Goal: Information Seeking & Learning: Learn about a topic

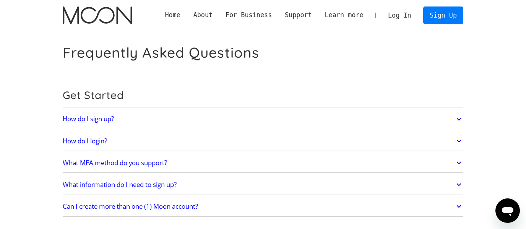
click at [458, 116] on icon at bounding box center [459, 119] width 9 height 14
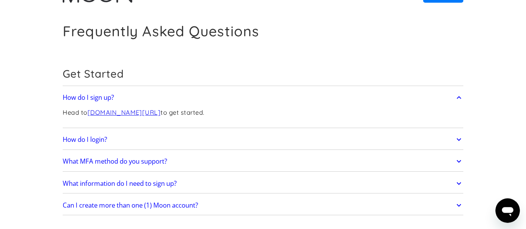
scroll to position [44, 0]
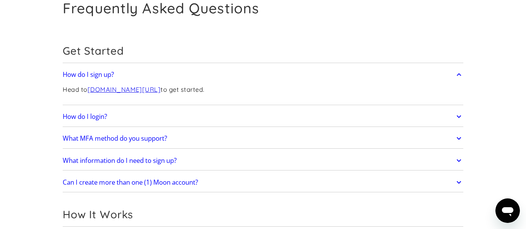
click at [237, 140] on link "What MFA method do you support?" at bounding box center [263, 138] width 401 height 16
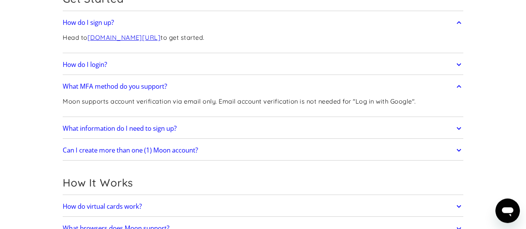
scroll to position [133, 0]
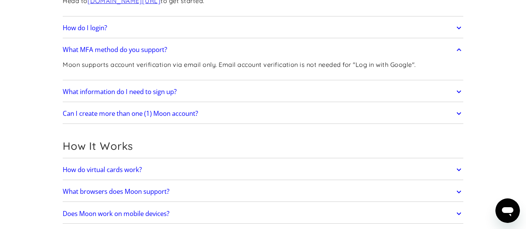
click at [456, 89] on icon at bounding box center [459, 92] width 9 height 14
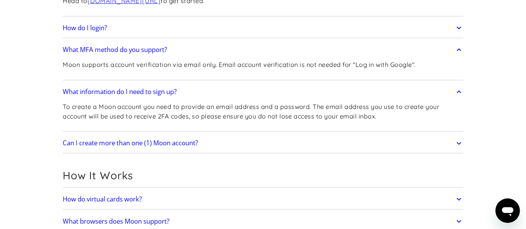
drag, startPoint x: 336, startPoint y: 108, endPoint x: 396, endPoint y: 119, distance: 61.3
click at [396, 119] on p "To create a Moon account you need to provide an email address and a password. T…" at bounding box center [263, 111] width 401 height 19
click at [446, 142] on link "Can I create more than one (1) Moon account?" at bounding box center [263, 143] width 401 height 16
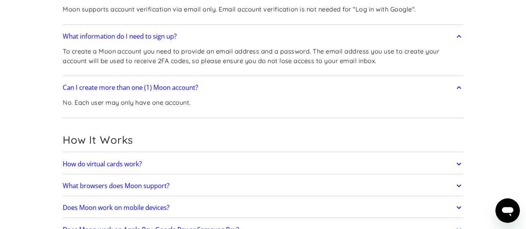
drag, startPoint x: 21, startPoint y: 95, endPoint x: 14, endPoint y: 95, distance: 6.5
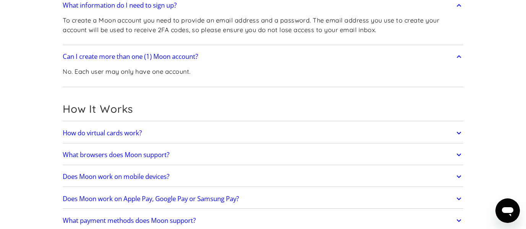
scroll to position [222, 0]
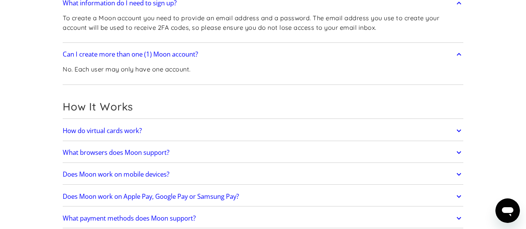
click at [270, 133] on link "How do virtual cards work?" at bounding box center [263, 131] width 401 height 16
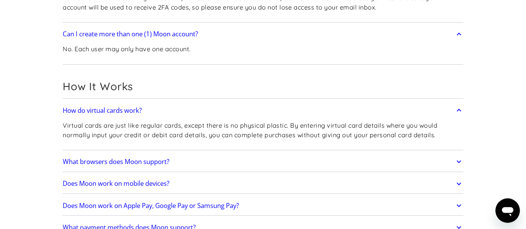
scroll to position [266, 0]
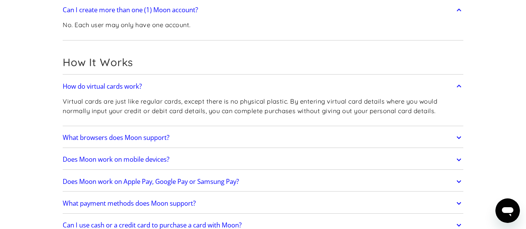
click at [301, 133] on link "What browsers does Moon support?" at bounding box center [263, 138] width 401 height 16
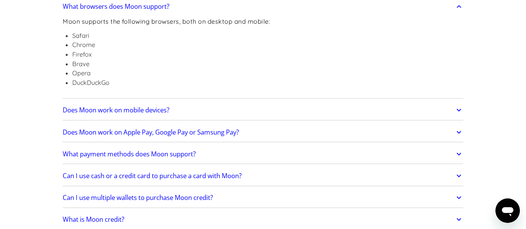
scroll to position [399, 0]
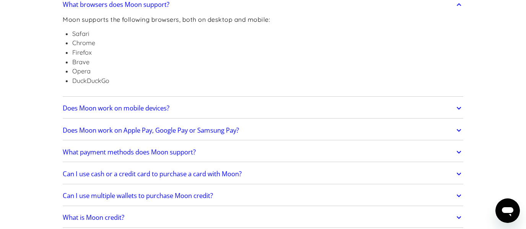
click at [281, 129] on link "Does Moon work on Apple Pay, Google Pay or Samsung Pay?" at bounding box center [263, 130] width 401 height 16
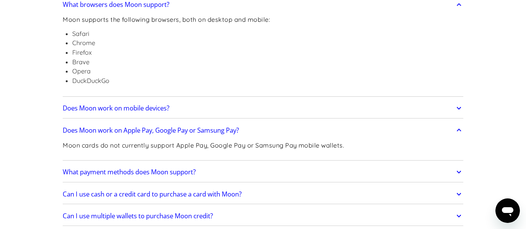
click at [280, 129] on link "Does Moon work on Apple Pay, Google Pay or Samsung Pay?" at bounding box center [263, 130] width 401 height 16
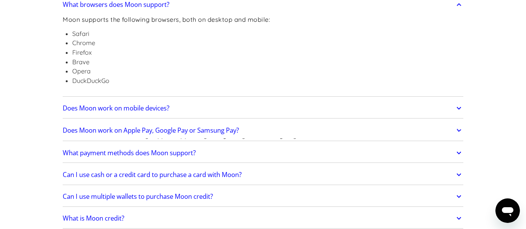
click at [287, 108] on link "Does Moon work on mobile devices?" at bounding box center [263, 109] width 401 height 16
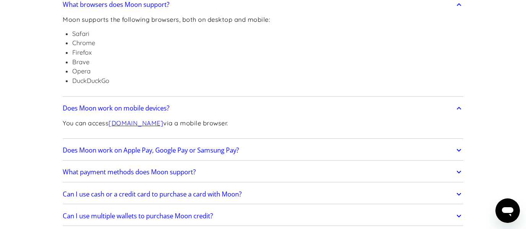
click at [287, 108] on link "Does Moon work on mobile devices?" at bounding box center [263, 109] width 401 height 16
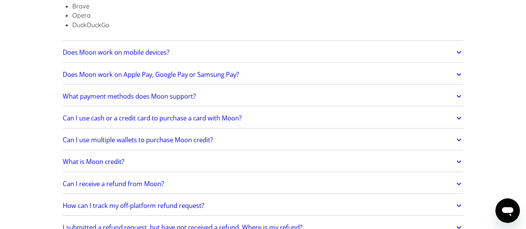
scroll to position [488, 0]
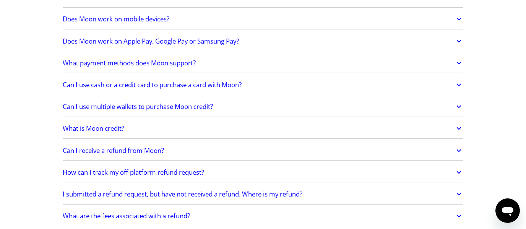
click at [297, 84] on link "Can I use cash or a credit card to purchase a card with Moon?" at bounding box center [263, 85] width 401 height 16
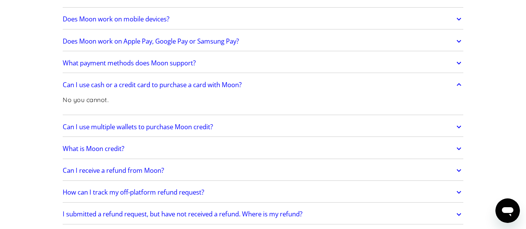
click at [297, 84] on link "Can I use cash or a credit card to purchase a card with Moon?" at bounding box center [263, 85] width 401 height 16
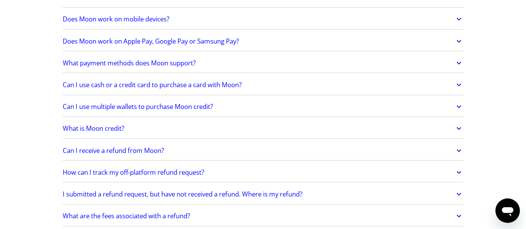
click at [292, 110] on link "Can I use multiple wallets to purchase Moon credit?" at bounding box center [263, 107] width 401 height 16
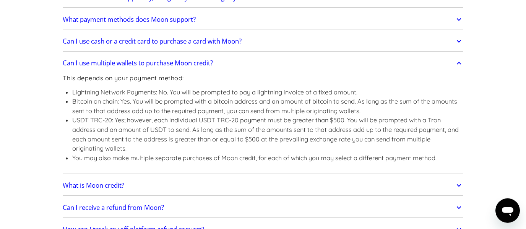
scroll to position [533, 0]
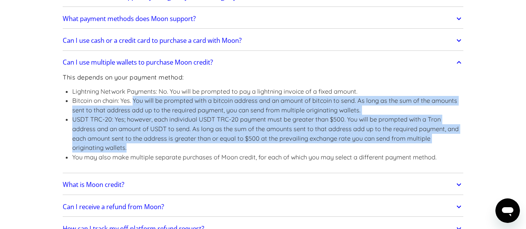
drag, startPoint x: 134, startPoint y: 101, endPoint x: 310, endPoint y: 149, distance: 182.7
click at [310, 149] on ul "Lightning Network Payments: No. You will be prompted to pay a lightning invoice…" at bounding box center [263, 124] width 401 height 75
click at [310, 149] on li "USDT TRC-20: Yes; however, each individual USDT TRC-20 payment must be greater …" at bounding box center [267, 133] width 391 height 37
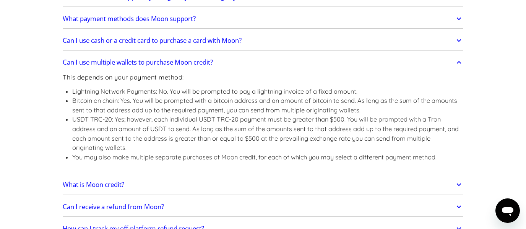
click at [257, 63] on link "Can I use multiple wallets to purchase Moon credit?" at bounding box center [263, 62] width 401 height 16
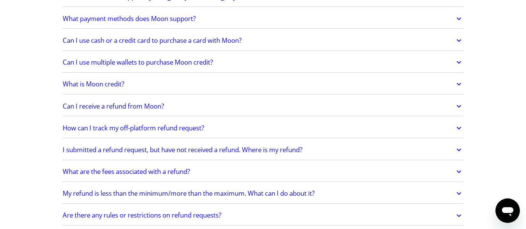
click at [247, 83] on link "What is Moon credit?" at bounding box center [263, 84] width 401 height 16
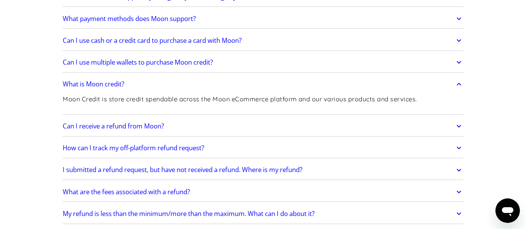
click at [271, 83] on link "What is Moon credit?" at bounding box center [263, 84] width 401 height 16
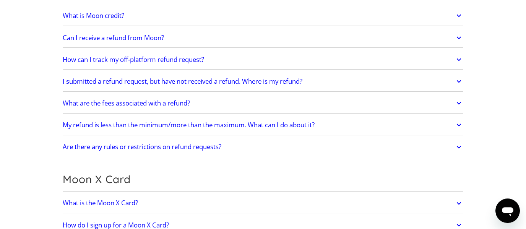
scroll to position [621, 0]
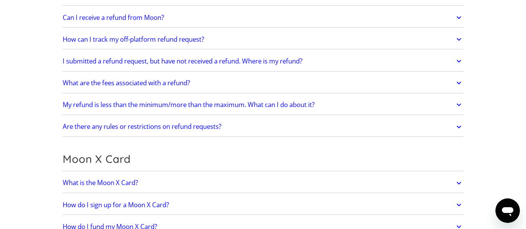
click at [258, 37] on link "How can I track my off-platform refund request?" at bounding box center [263, 39] width 401 height 16
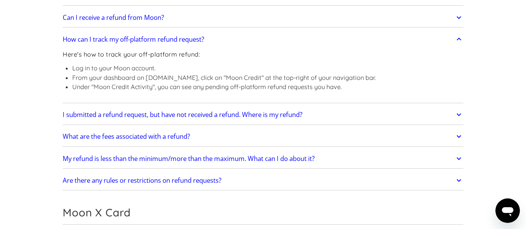
click at [258, 37] on link "How can I track my off-platform refund request?" at bounding box center [263, 39] width 401 height 16
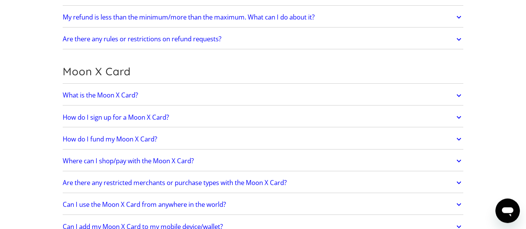
scroll to position [710, 0]
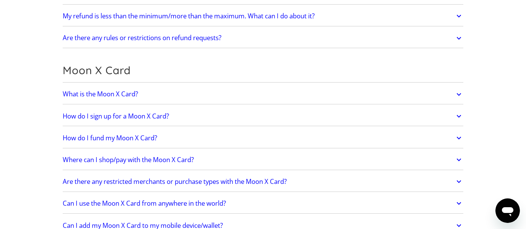
click at [270, 86] on link "What is the Moon X Card?" at bounding box center [263, 94] width 401 height 16
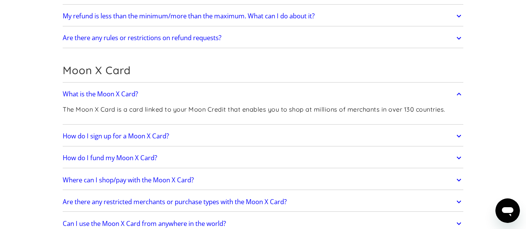
click at [263, 90] on link "What is the Moon X Card?" at bounding box center [263, 94] width 401 height 16
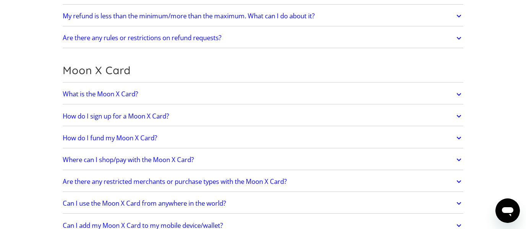
click at [253, 113] on link "How do I sign up for a Moon X Card?" at bounding box center [263, 116] width 401 height 16
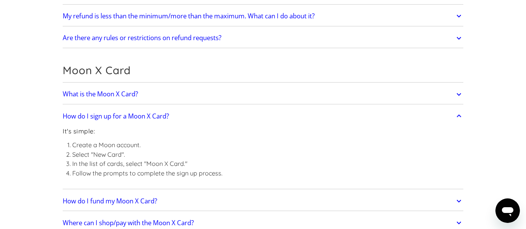
click at [253, 113] on link "How do I sign up for a Moon X Card?" at bounding box center [263, 116] width 401 height 16
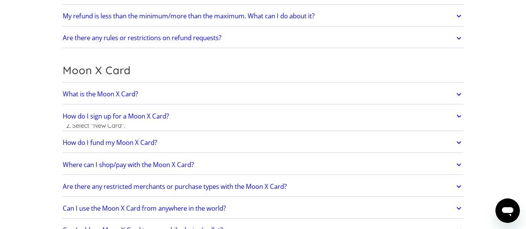
click at [253, 113] on link "How do I sign up for a Moon X Card?" at bounding box center [263, 116] width 401 height 16
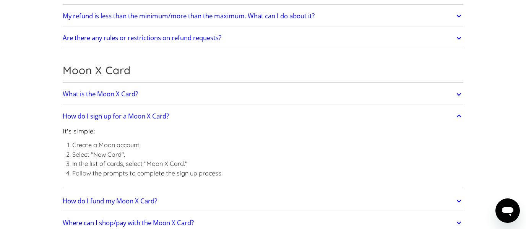
click at [253, 113] on link "How do I sign up for a Moon X Card?" at bounding box center [263, 116] width 401 height 16
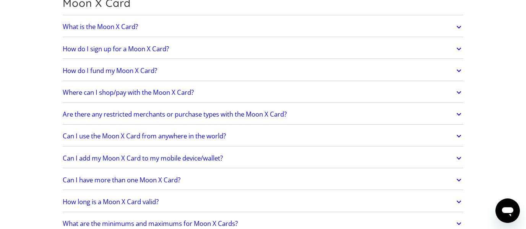
scroll to position [799, 0]
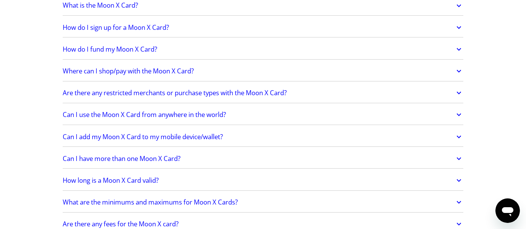
click at [255, 111] on link "Can I use the Moon X Card from anywhere in the world?" at bounding box center [263, 115] width 401 height 16
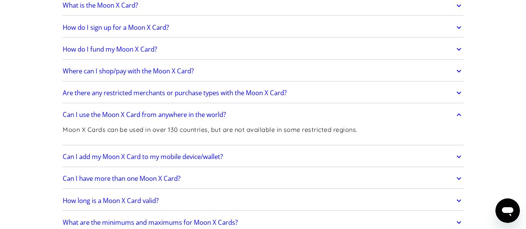
click at [255, 111] on link "Can I use the Moon X Card from anywhere in the world?" at bounding box center [263, 115] width 401 height 16
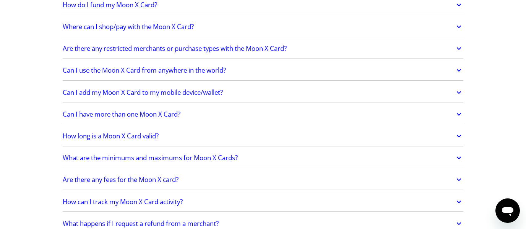
scroll to position [888, 0]
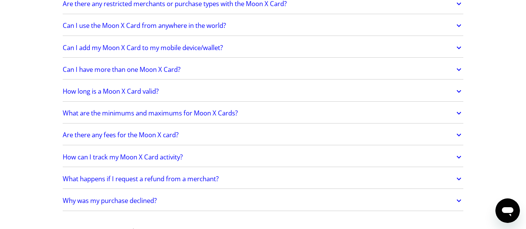
click at [255, 69] on link "Can I have more than one Moon X Card?" at bounding box center [263, 70] width 401 height 16
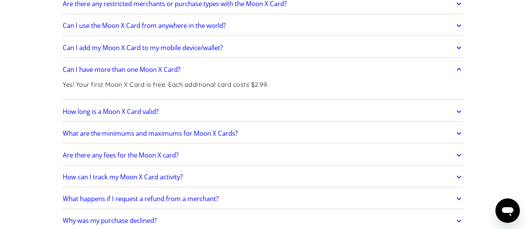
click at [258, 65] on link "Can I have more than one Moon X Card?" at bounding box center [263, 70] width 401 height 16
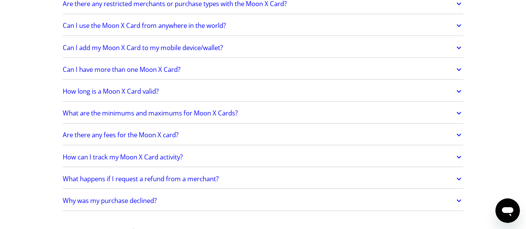
click at [263, 106] on link "What are the minimums and maximums for Moon X Cards?" at bounding box center [263, 113] width 401 height 16
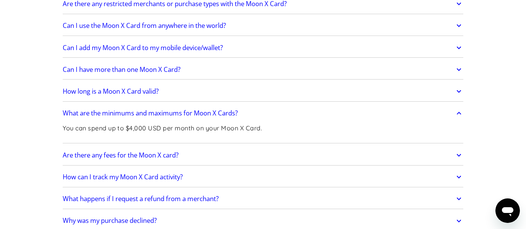
click at [265, 112] on link "What are the minimums and maximums for Moon X Cards?" at bounding box center [263, 113] width 401 height 16
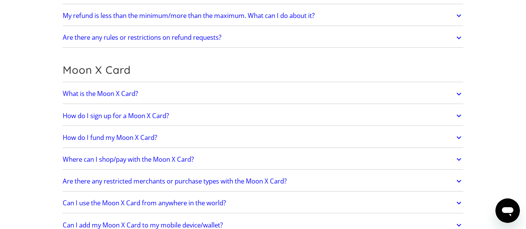
scroll to position [710, 0]
click at [215, 109] on link "How do I sign up for a Moon X Card?" at bounding box center [263, 116] width 401 height 16
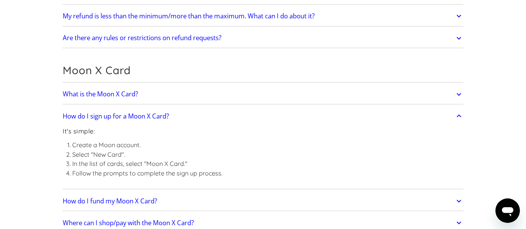
click at [224, 122] on link "How do I sign up for a Moon X Card?" at bounding box center [263, 116] width 401 height 16
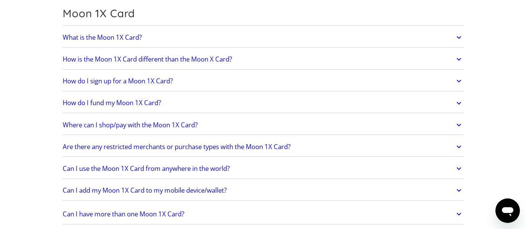
scroll to position [1109, 0]
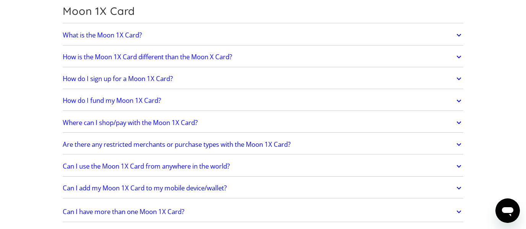
click at [289, 38] on link "What is the Moon 1X Card?" at bounding box center [263, 35] width 401 height 16
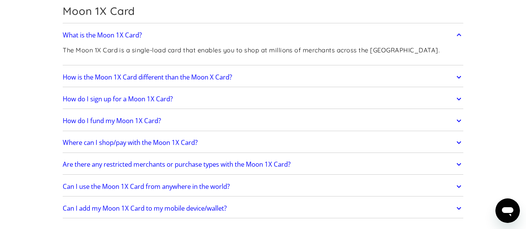
click at [264, 29] on link "What is the Moon 1X Card?" at bounding box center [263, 35] width 401 height 16
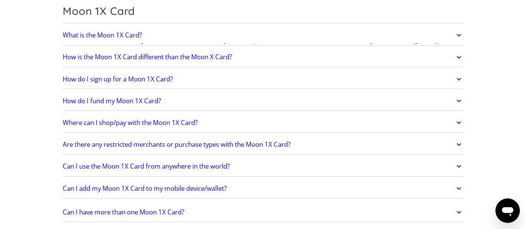
click at [264, 29] on link "What is the Moon 1X Card?" at bounding box center [263, 35] width 401 height 16
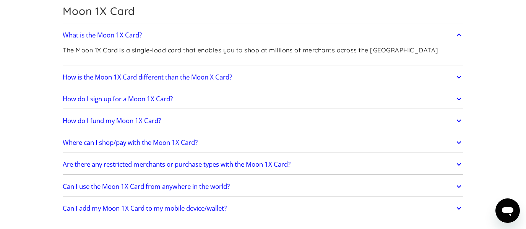
click at [264, 29] on link "What is the Moon 1X Card?" at bounding box center [263, 35] width 401 height 16
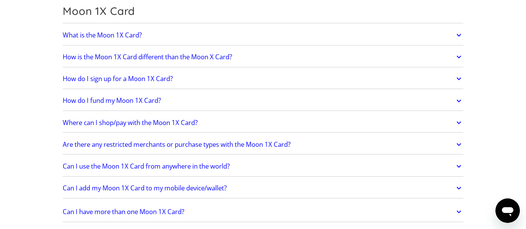
click at [264, 29] on link "What is the Moon 1X Card?" at bounding box center [263, 35] width 401 height 16
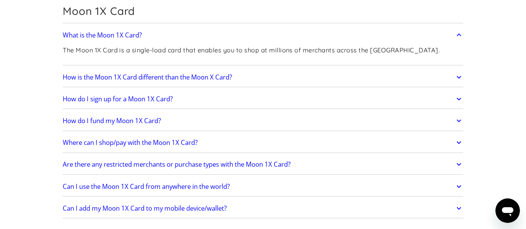
click at [265, 30] on link "What is the Moon 1X Card?" at bounding box center [263, 35] width 401 height 16
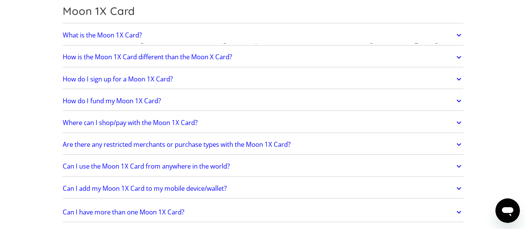
click at [265, 30] on link "What is the Moon 1X Card?" at bounding box center [263, 35] width 401 height 16
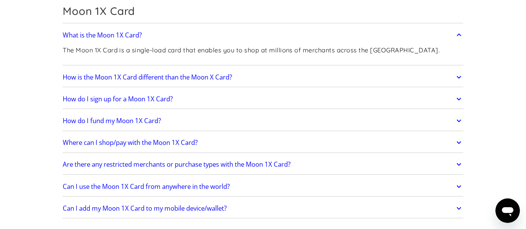
click at [265, 30] on link "What is the Moon 1X Card?" at bounding box center [263, 35] width 401 height 16
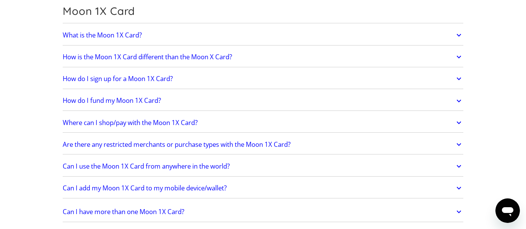
click at [259, 49] on link "How is the Moon 1X Card different than the Moon X Card?" at bounding box center [263, 57] width 401 height 16
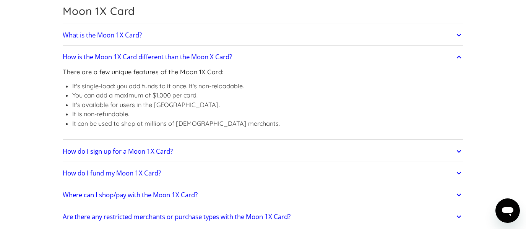
click at [261, 51] on link "How is the Moon 1X Card different than the Moon X Card?" at bounding box center [263, 57] width 401 height 16
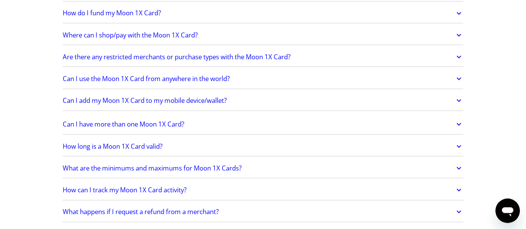
scroll to position [1198, 0]
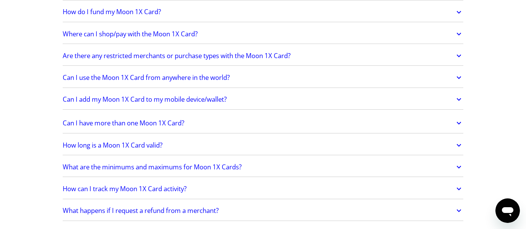
click at [250, 71] on link "Can I use the Moon 1X Card from anywhere in the world?" at bounding box center [263, 78] width 401 height 16
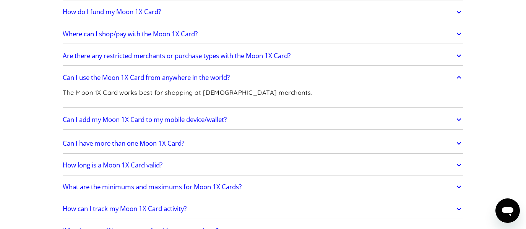
click at [250, 71] on link "Can I use the Moon 1X Card from anywhere in the world?" at bounding box center [263, 78] width 401 height 16
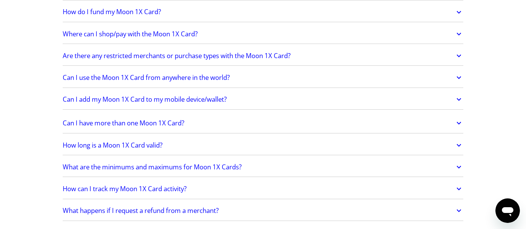
click at [253, 93] on link "Can I add my Moon 1X Card to my mobile device/wallet?" at bounding box center [263, 99] width 401 height 16
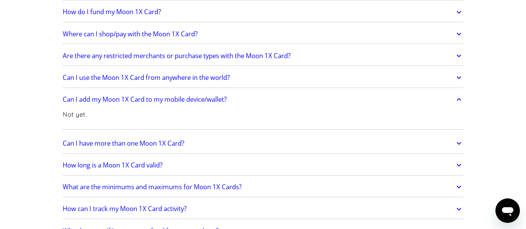
click at [253, 93] on link "Can I add my Moon 1X Card to my mobile device/wallet?" at bounding box center [263, 99] width 401 height 16
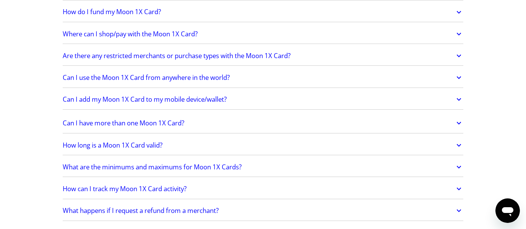
click at [313, 51] on link "Are there any restricted merchants or purchase types with the Moon 1X Card?" at bounding box center [263, 56] width 401 height 16
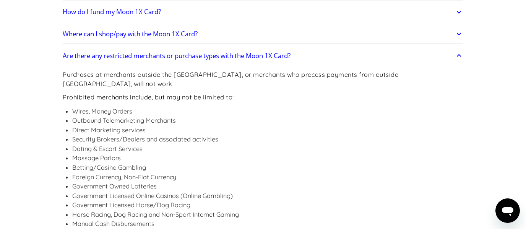
click at [136, 95] on div "Purchases at merchants outside the [GEOGRAPHIC_DATA], or merchants who process …" at bounding box center [263, 167] width 401 height 206
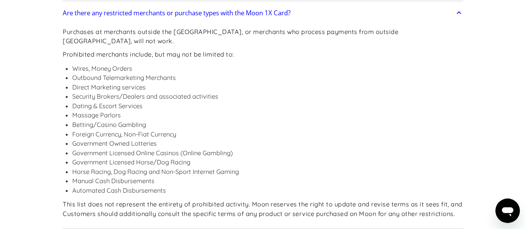
scroll to position [1242, 0]
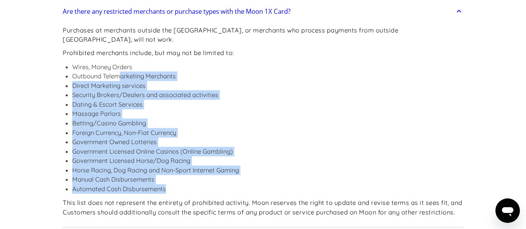
drag, startPoint x: 169, startPoint y: 177, endPoint x: 120, endPoint y: 65, distance: 122.9
click at [120, 65] on ul "Wires, Money Orders Outbound Telemarketing Merchants Direct Marketing services …" at bounding box center [263, 128] width 401 height 132
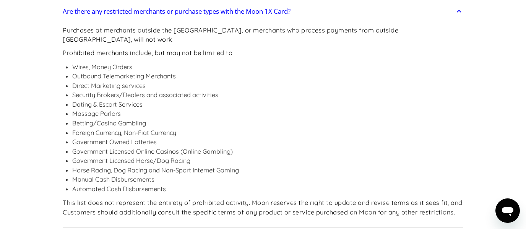
click at [120, 71] on li "Outbound Telemarketing Merchants" at bounding box center [267, 76] width 391 height 10
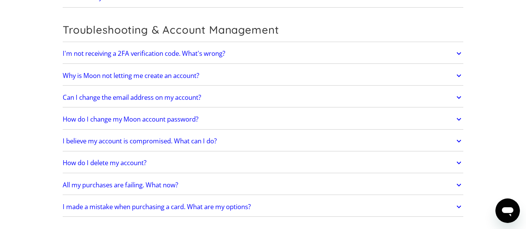
scroll to position [2086, 0]
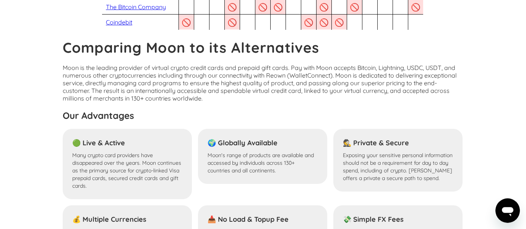
scroll to position [488, 0]
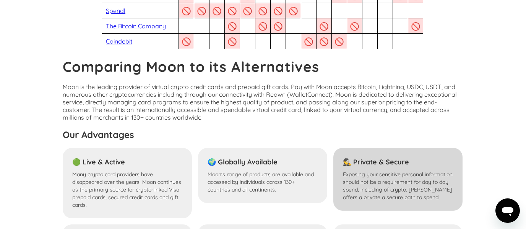
click at [387, 166] on h4 "🕵 Private & Secure" at bounding box center [398, 162] width 110 height 9
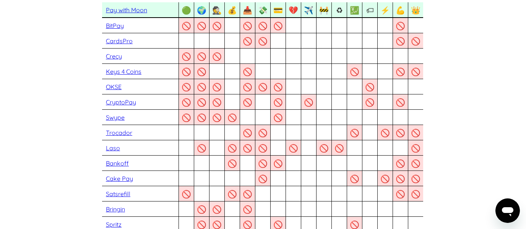
scroll to position [0, 0]
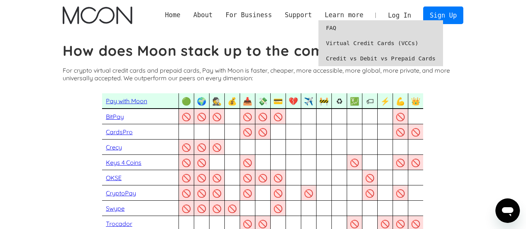
click at [335, 45] on link "Virtual Credit Cards (VCCs)" at bounding box center [380, 43] width 125 height 15
